Goal: Task Accomplishment & Management: Use online tool/utility

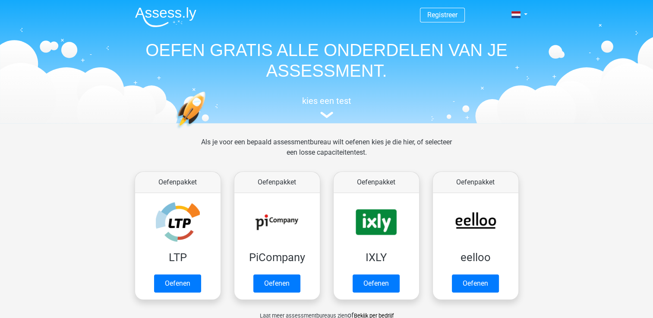
click at [122, 232] on div "Als je voor een bepaald assessmentbureau wilt oefenen kies je die hier, of sele…" at bounding box center [327, 232] width 410 height 191
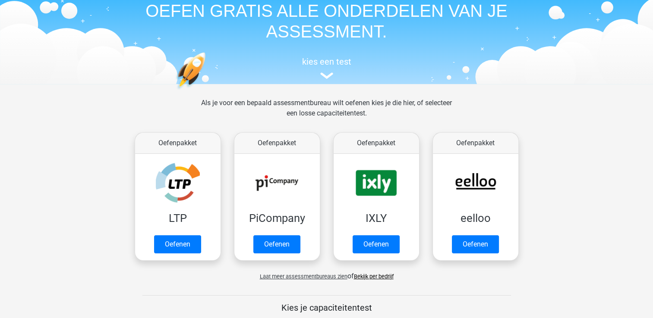
scroll to position [52, 0]
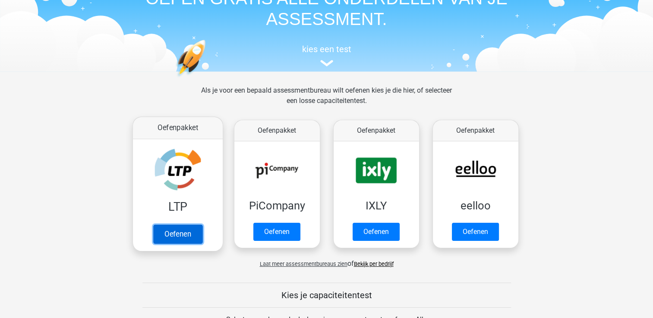
click at [186, 230] on link "Oefenen" at bounding box center [177, 234] width 49 height 19
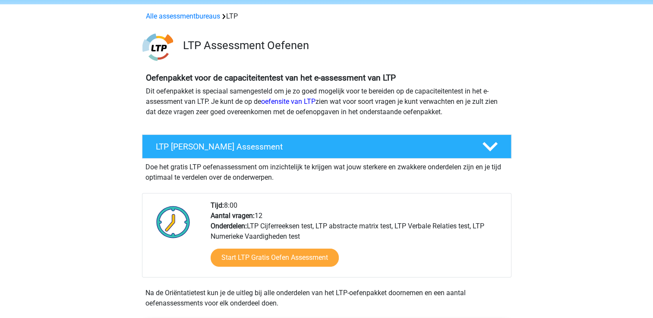
scroll to position [35, 0]
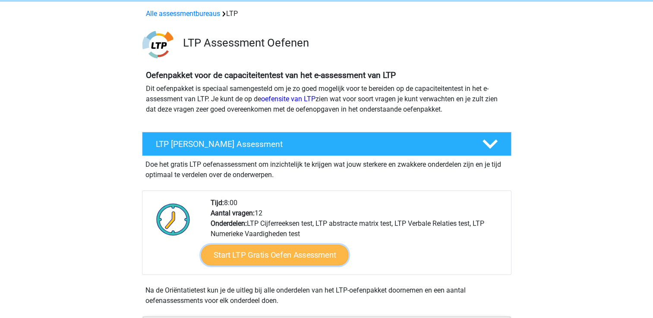
click at [271, 255] on link "Start LTP Gratis Oefen Assessment" at bounding box center [275, 255] width 148 height 21
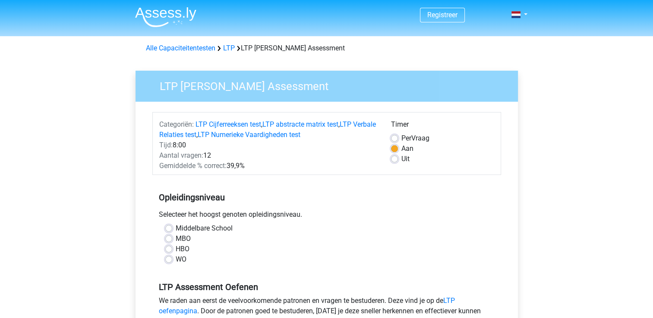
click at [164, 230] on div "Middelbare School MBO HBO WO" at bounding box center [327, 244] width 336 height 41
click at [174, 228] on div "Middelbare School" at bounding box center [326, 229] width 323 height 10
click at [176, 228] on label "Middelbare School" at bounding box center [204, 229] width 57 height 10
click at [167, 228] on input "Middelbare School" at bounding box center [168, 228] width 7 height 9
radio input "true"
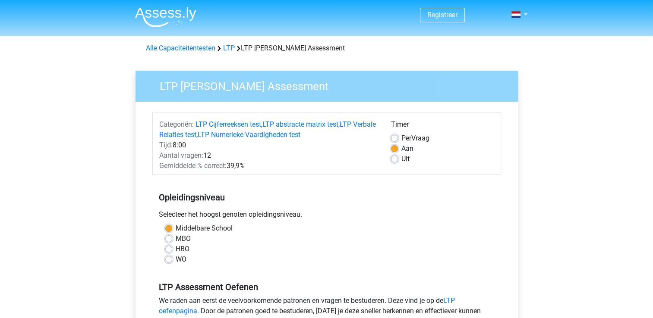
click at [269, 239] on div "MBO" at bounding box center [326, 239] width 323 height 10
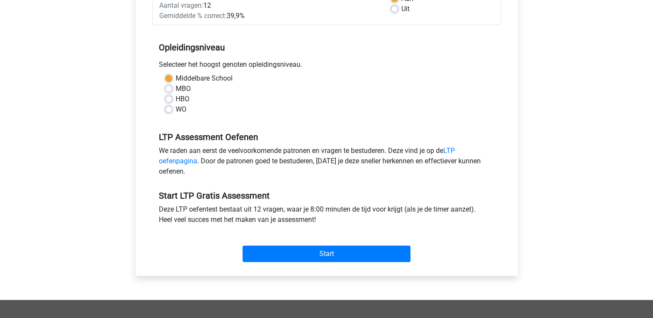
scroll to position [155, 0]
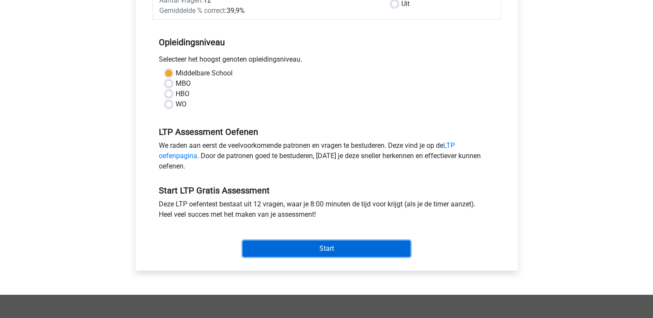
click at [276, 246] on input "Start" at bounding box center [327, 249] width 168 height 16
